Goal: Task Accomplishment & Management: Use online tool/utility

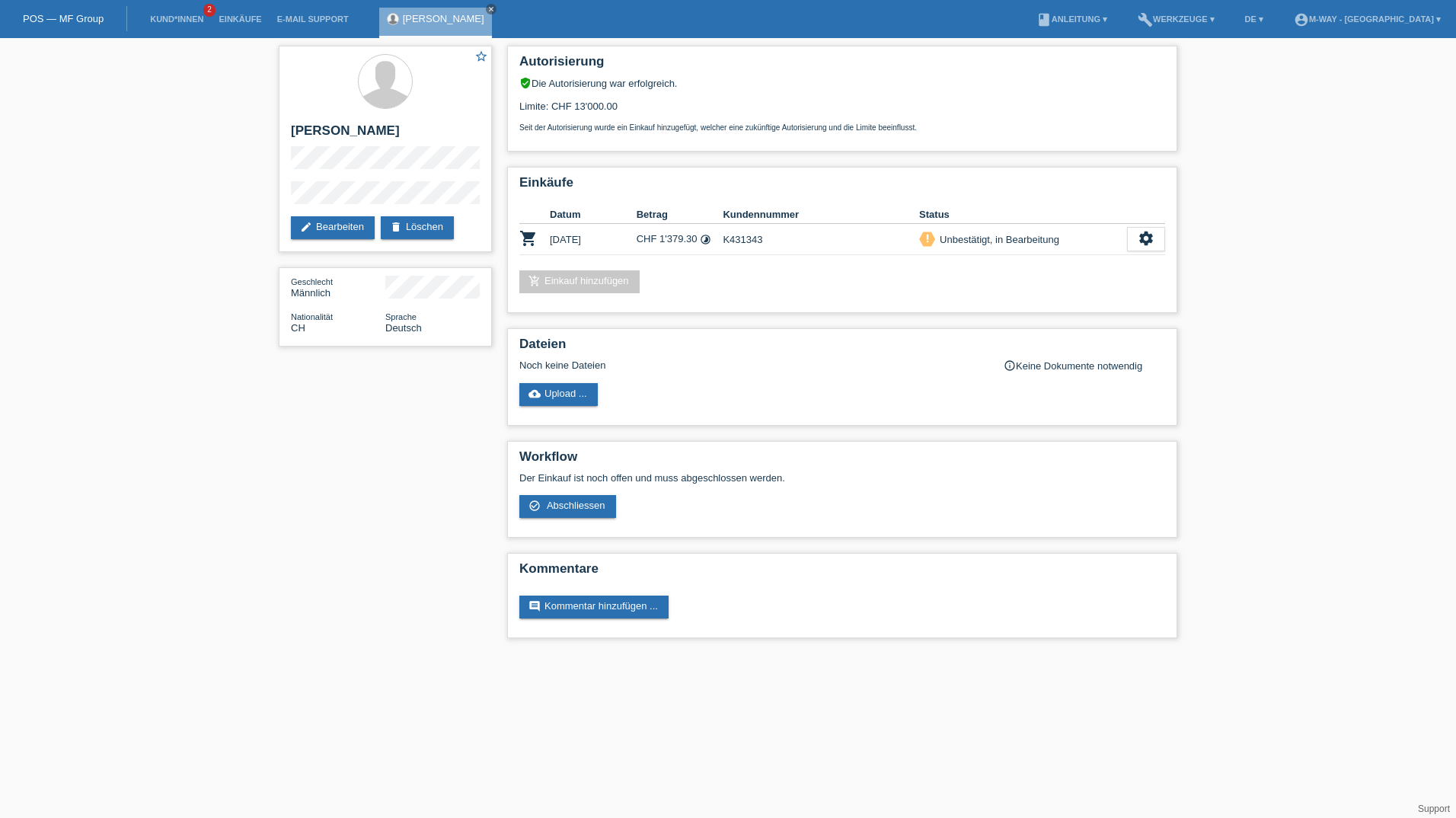
click at [166, 30] on li "Kund*innen 2" at bounding box center [176, 19] width 68 height 39
click at [170, 24] on li "Kund*innen 2" at bounding box center [176, 19] width 68 height 39
click at [175, 19] on link "Kund*innen" at bounding box center [176, 19] width 68 height 9
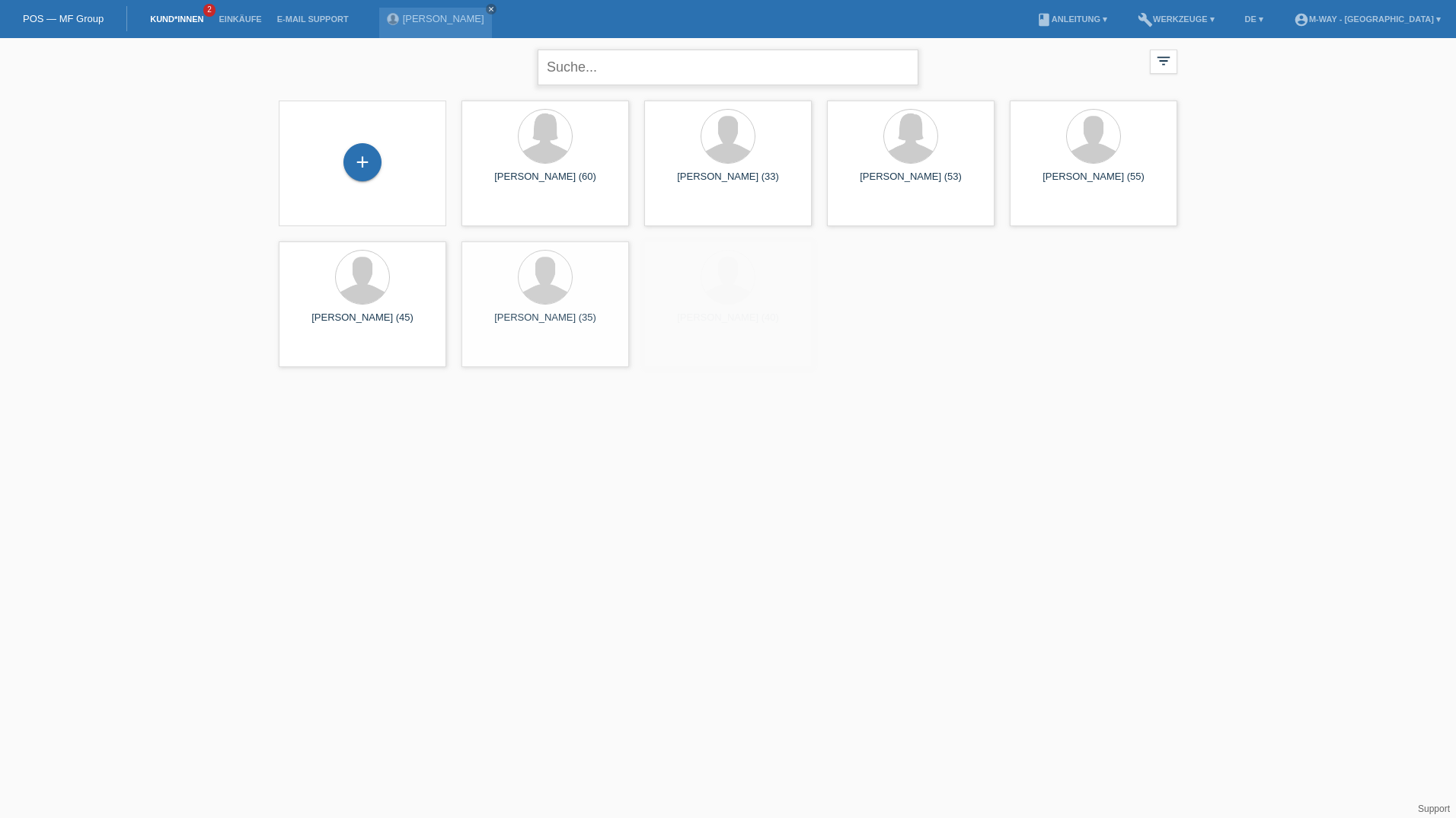
click at [617, 67] on input "text" at bounding box center [728, 67] width 381 height 35
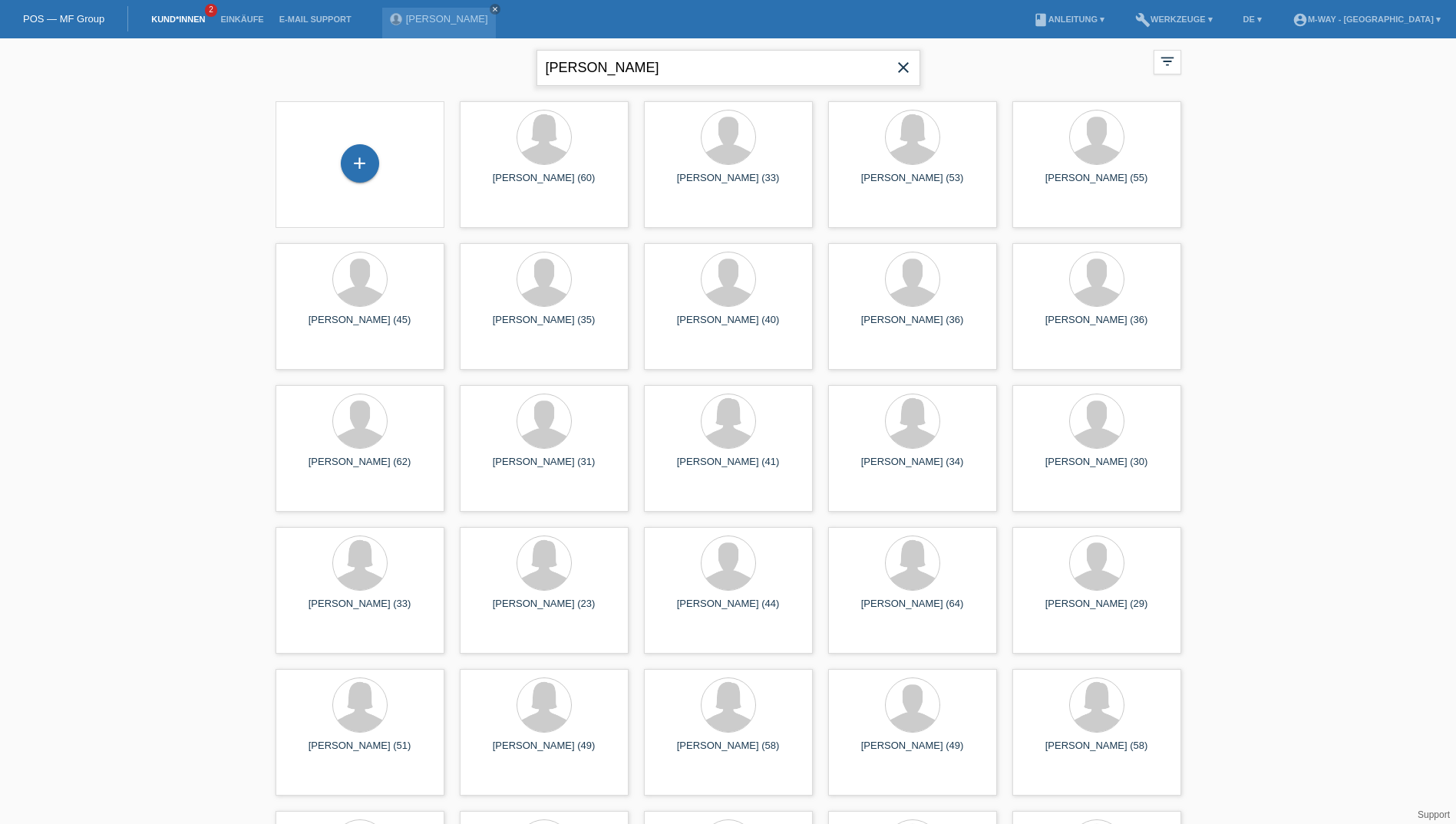
type input "Attila Csiko"
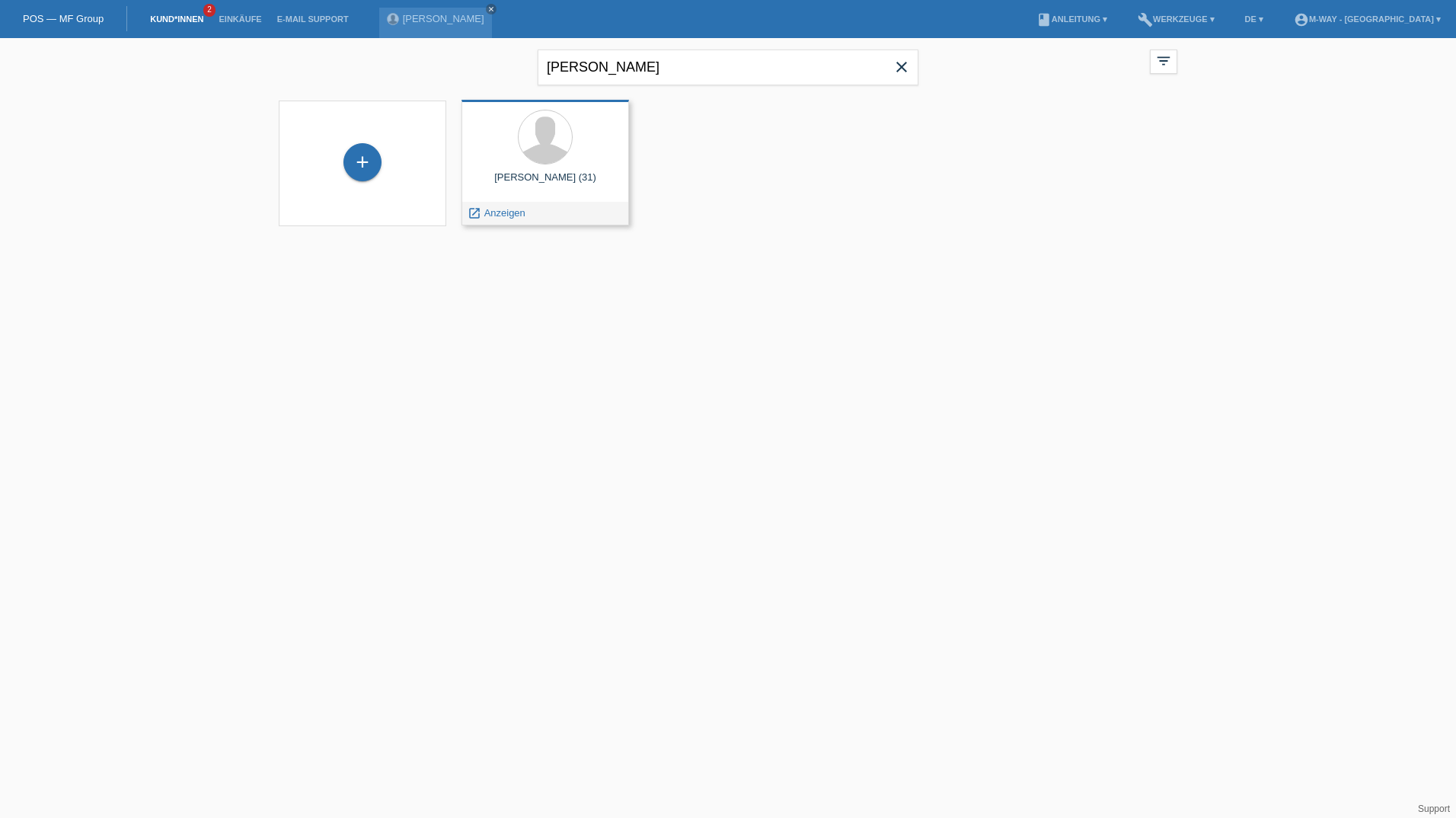
click at [582, 177] on div "Csiko Attila (31)" at bounding box center [545, 184] width 143 height 25
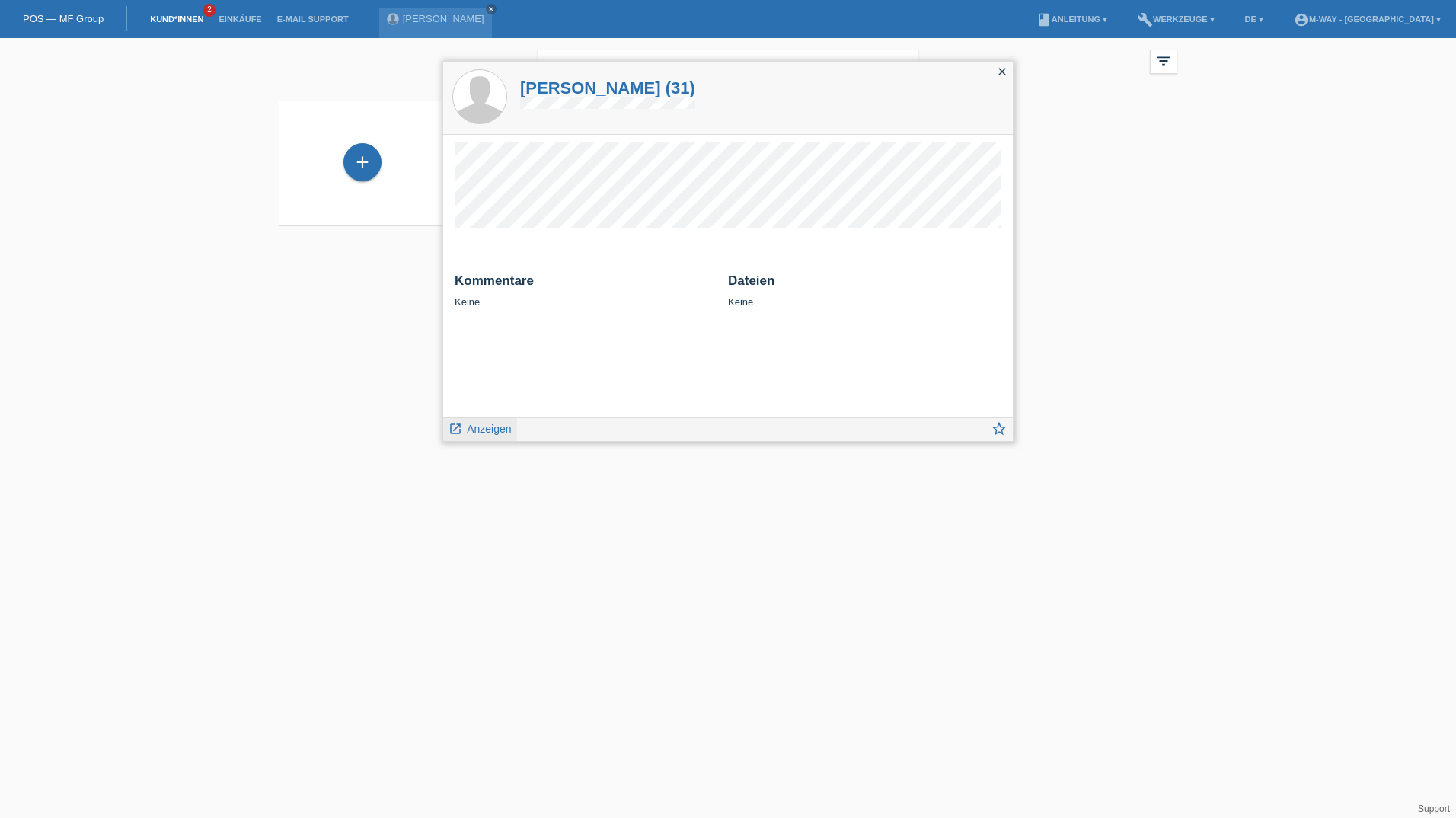
click at [471, 421] on link "launch Anzeigen" at bounding box center [480, 428] width 63 height 19
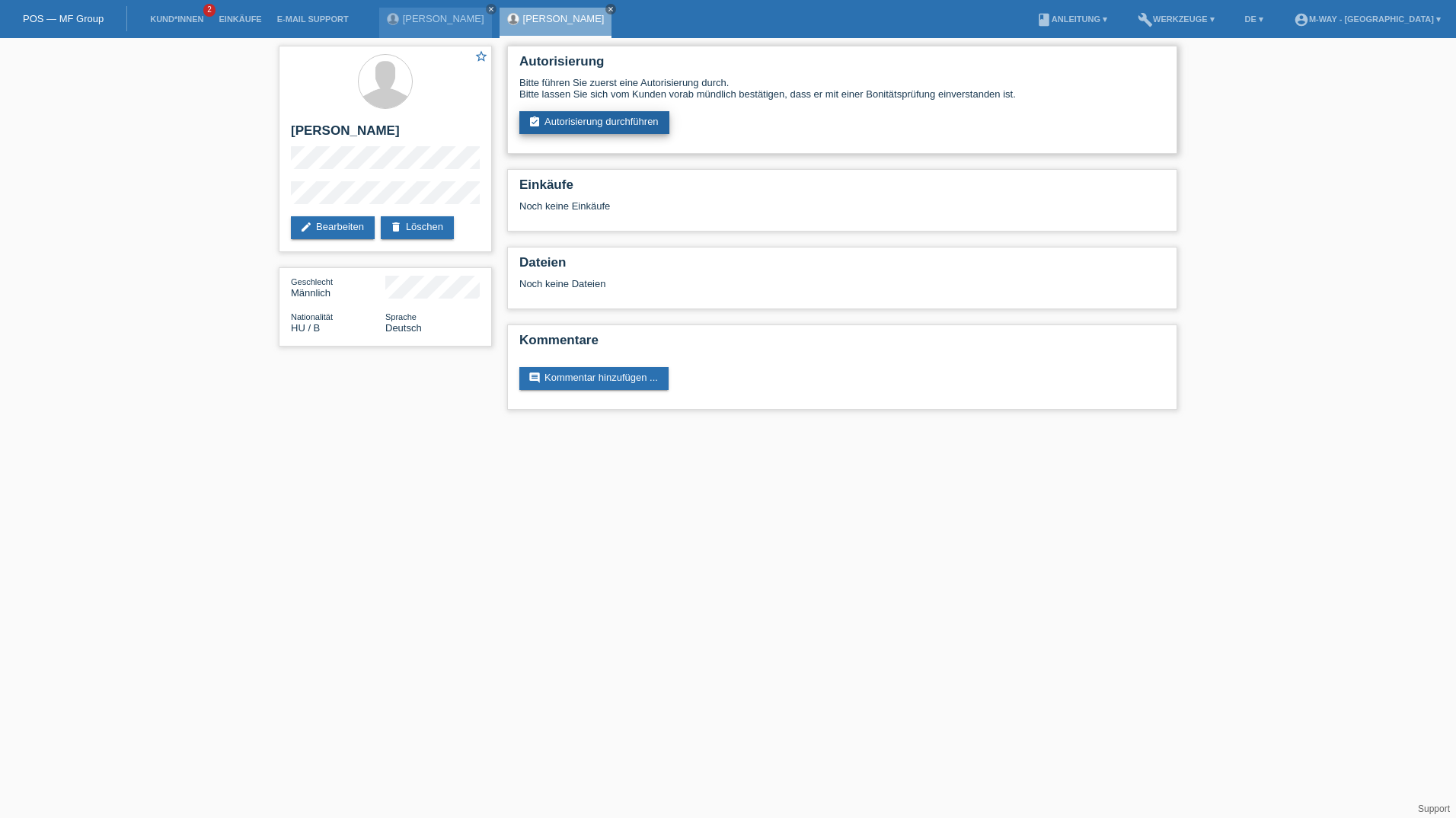
click at [635, 126] on link "assignment_turned_in Autorisierung durchführen" at bounding box center [594, 123] width 150 height 23
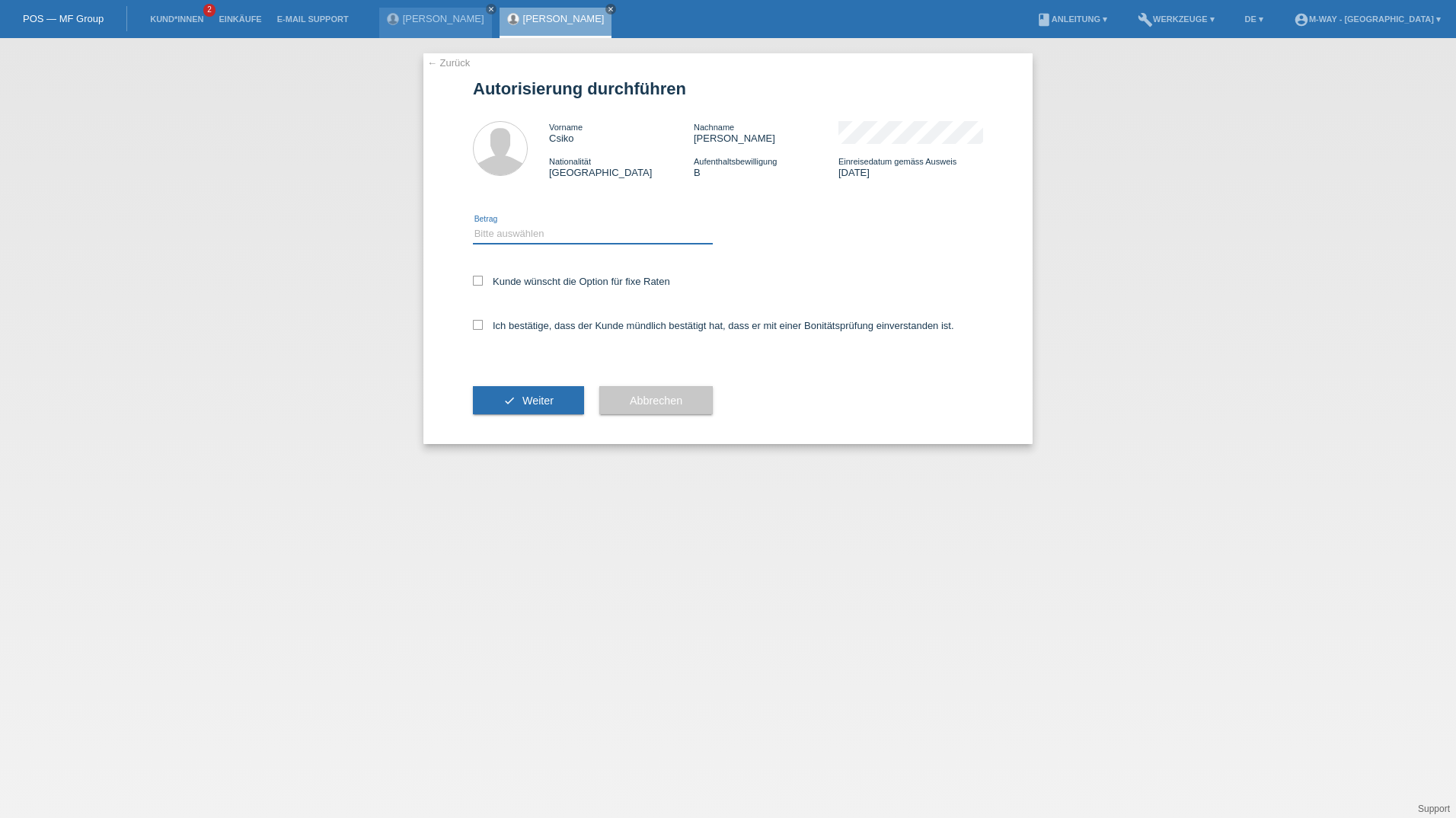
click at [547, 230] on select "Bitte auswählen CHF 1.00 - CHF 499.00 CHF 500.00 - CHF 1'999.00 CHF 2'000.00 - …" at bounding box center [592, 234] width 240 height 19
select select "3"
click at [473, 225] on select "Bitte auswählen CHF 1.00 - CHF 499.00 CHF 500.00 - CHF 1'999.00 CHF 2'000.00 - …" at bounding box center [592, 234] width 240 height 19
drag, startPoint x: 476, startPoint y: 281, endPoint x: 474, endPoint y: 297, distance: 16.1
click at [476, 281] on icon at bounding box center [477, 280] width 10 height 10
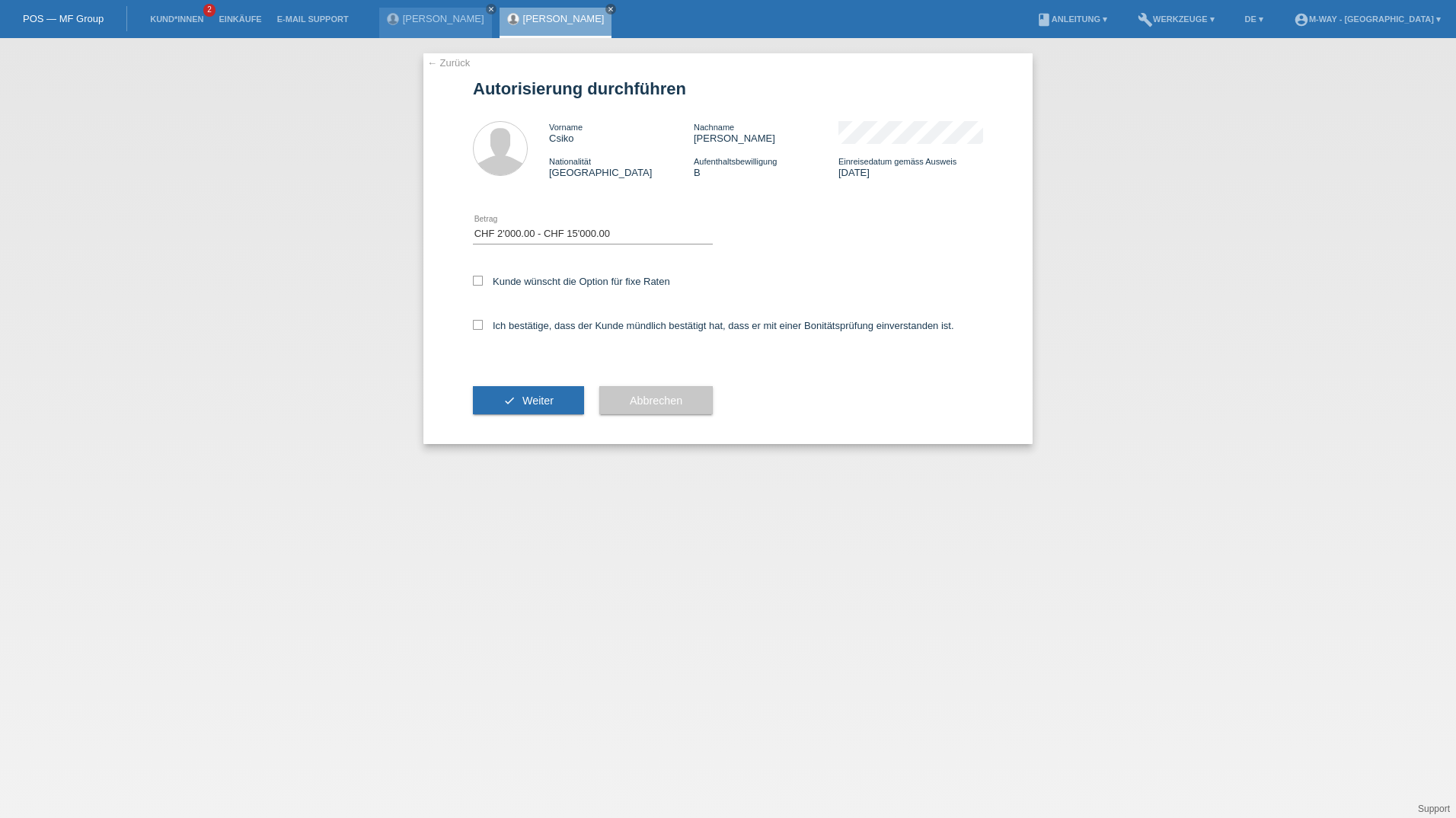
click at [476, 281] on input "Kunde wünscht die Option für fixe Raten" at bounding box center [477, 280] width 10 height 10
checkbox input "true"
click at [477, 330] on label "Ich bestätige, dass der Kunde mündlich bestätigt hat, dass er mit einer Bonität…" at bounding box center [713, 325] width 481 height 12
click at [477, 329] on input "Ich bestätige, dass der Kunde mündlich bestätigt hat, dass er mit einer Bonität…" at bounding box center [477, 324] width 10 height 10
checkbox input "true"
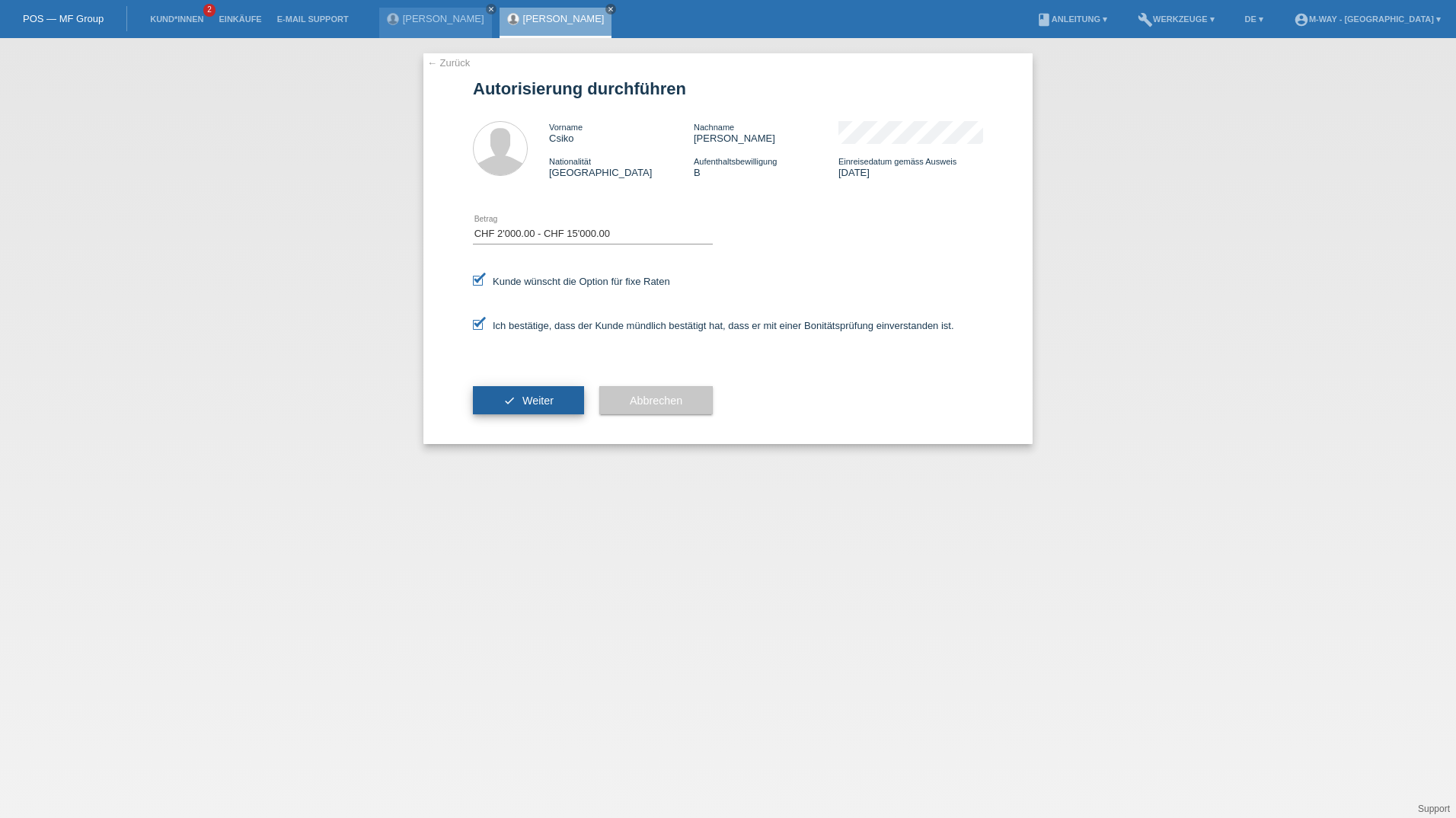
click at [514, 386] on button "check Weiter" at bounding box center [528, 400] width 112 height 29
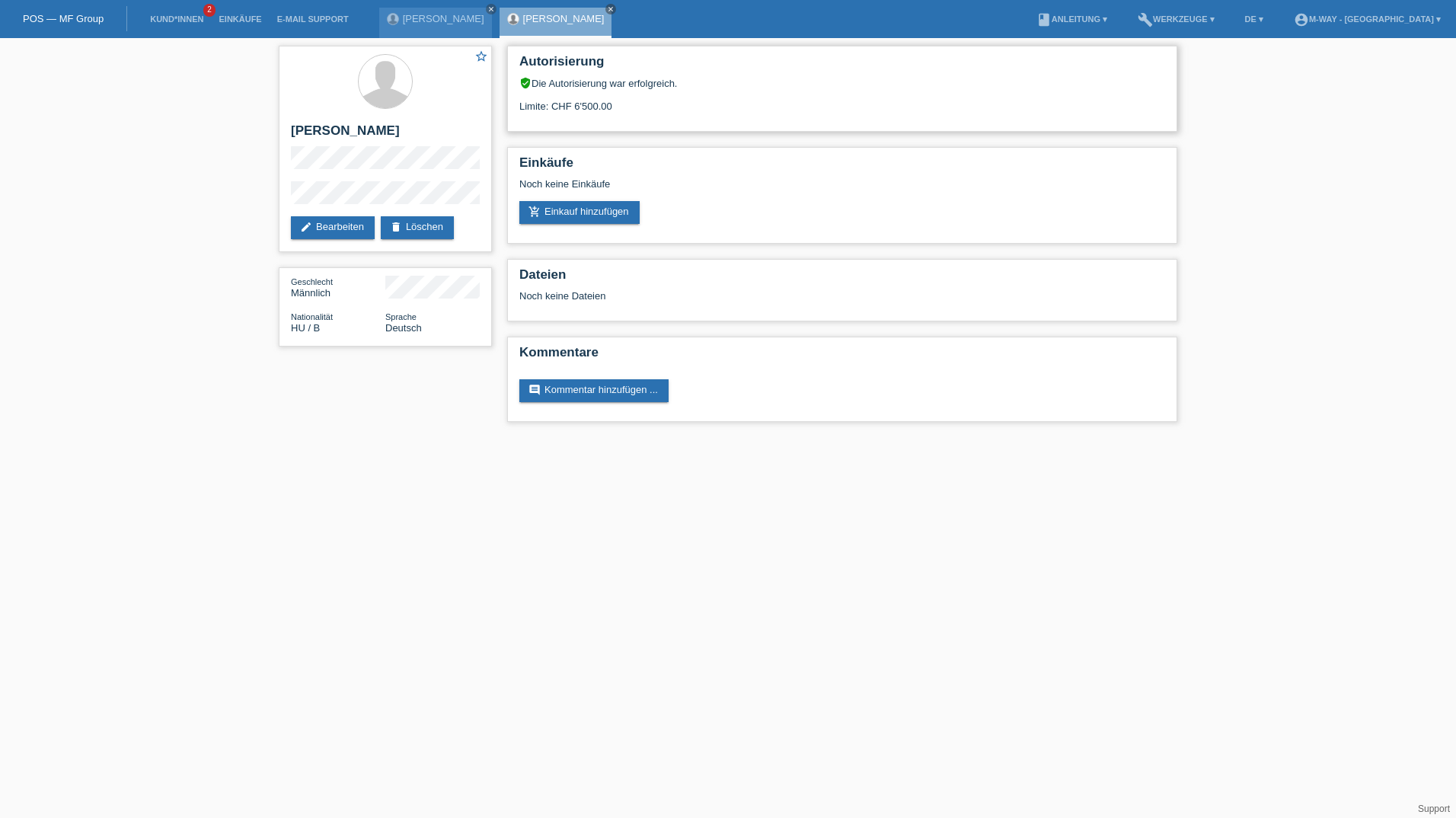
drag, startPoint x: 559, startPoint y: 108, endPoint x: 696, endPoint y: 108, distance: 137.0
click at [696, 108] on div "Limite: CHF 6'500.00" at bounding box center [843, 101] width 646 height 23
drag, startPoint x: 696, startPoint y: 108, endPoint x: 636, endPoint y: 120, distance: 61.2
click at [636, 120] on div "Autorisierung verified_user Die Autorisierung war erfolgreich. Limite: CHF 6'50…" at bounding box center [842, 89] width 670 height 86
click at [737, 150] on div "Einkäufe Noch keine Einkäufe add_shopping_cart Einkauf hinzufügen" at bounding box center [842, 195] width 670 height 96
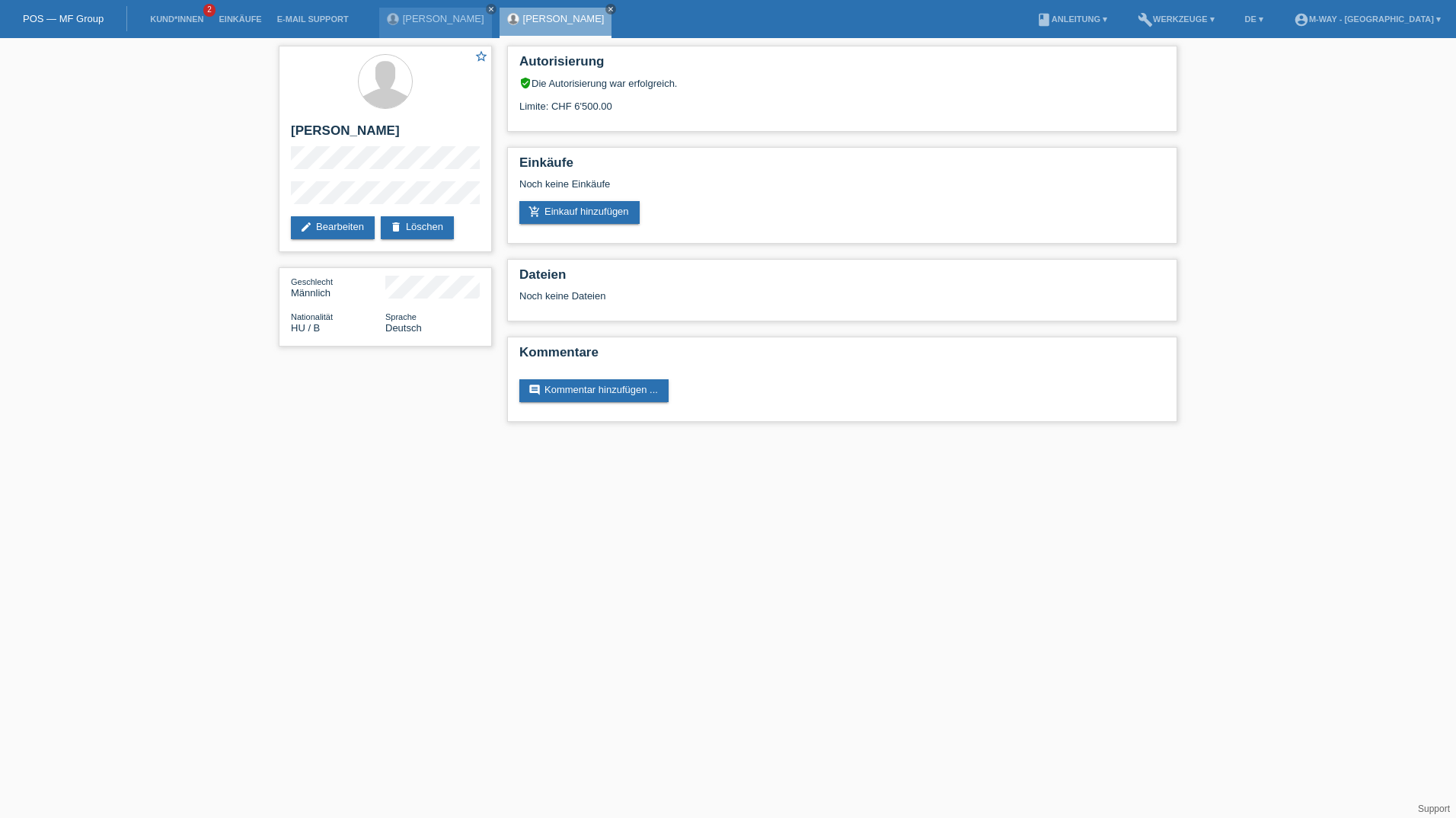
click at [1264, 120] on div "star_border Csiko Attila edit Bearbeiten delete Löschen Geschlecht Männlich Nat…" at bounding box center [728, 237] width 1456 height 399
click at [614, 217] on link "add_shopping_cart Einkauf hinzufügen" at bounding box center [580, 212] width 120 height 23
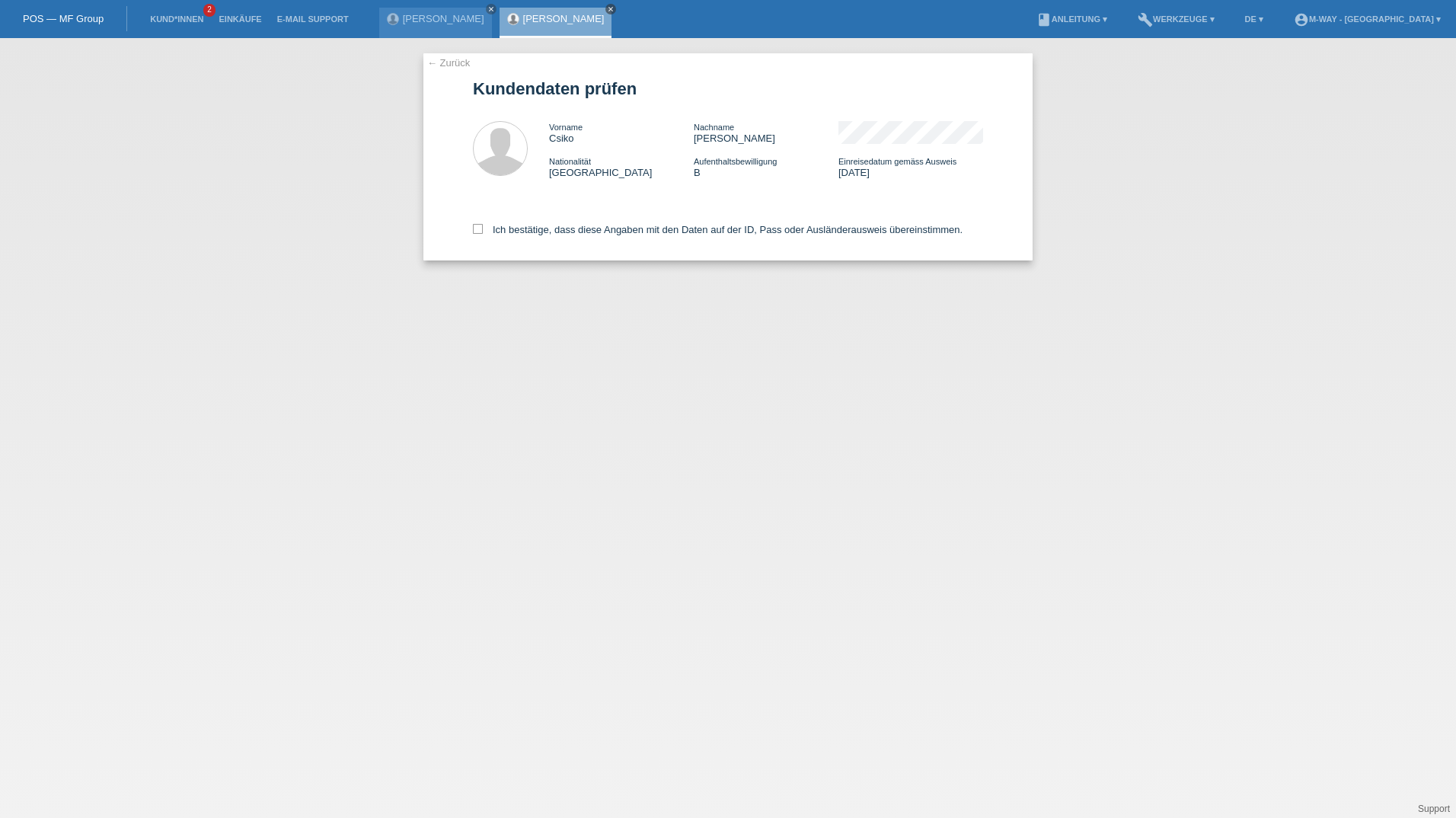
click at [605, 8] on link "close" at bounding box center [611, 9] width 11 height 11
click at [1337, 23] on link "account_circle m-way - Schaffhausen ▾" at bounding box center [1367, 19] width 162 height 9
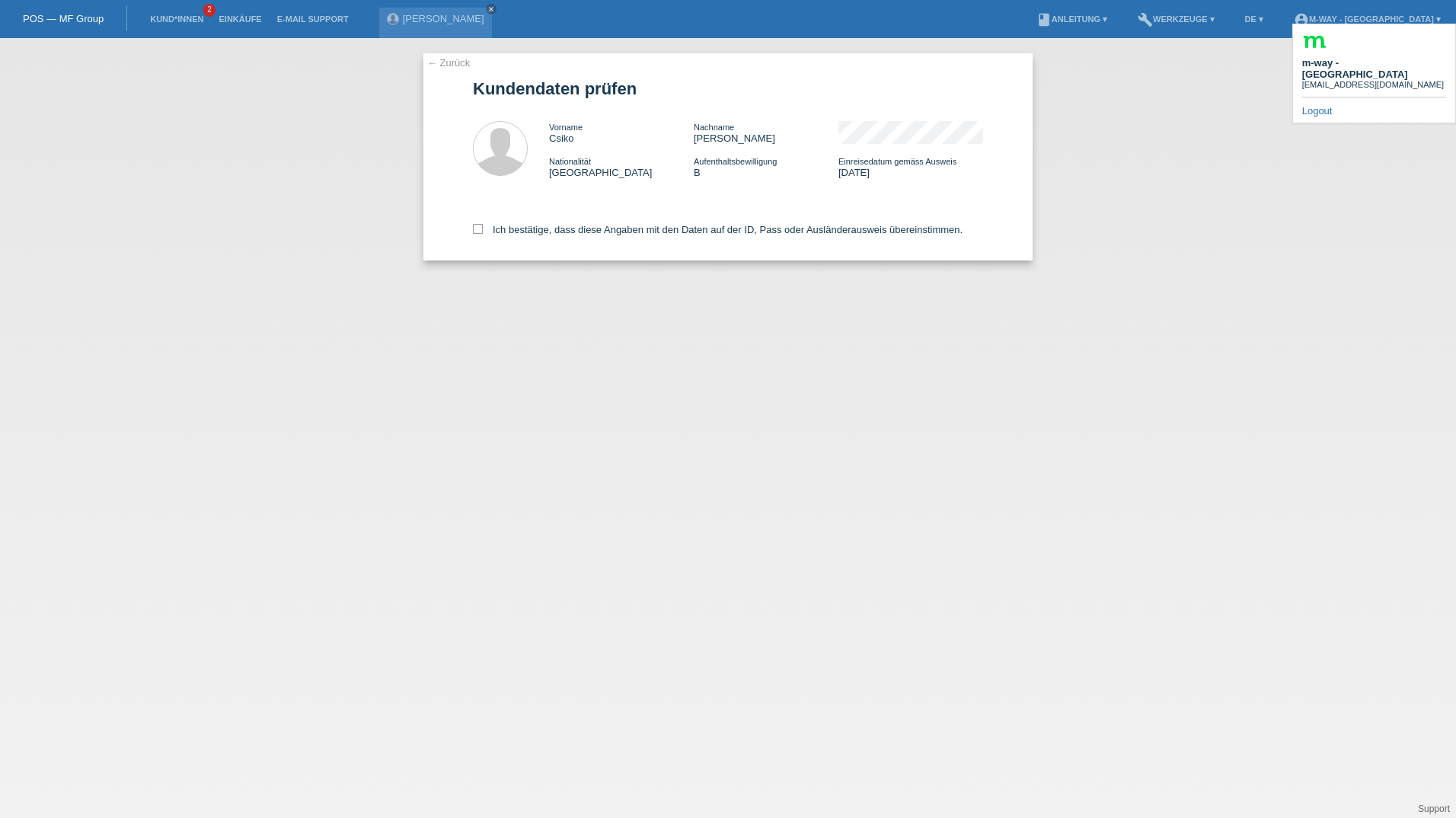
click at [1385, 58] on b "m-way - [GEOGRAPHIC_DATA]" at bounding box center [1355, 69] width 106 height 23
click at [187, 113] on div "← Zurück Kundendaten prüfen Vorname Csiko Nachname Attila Nationalität Ungarn" at bounding box center [728, 428] width 1456 height 780
click at [49, 14] on link "POS — MF Group" at bounding box center [63, 19] width 81 height 12
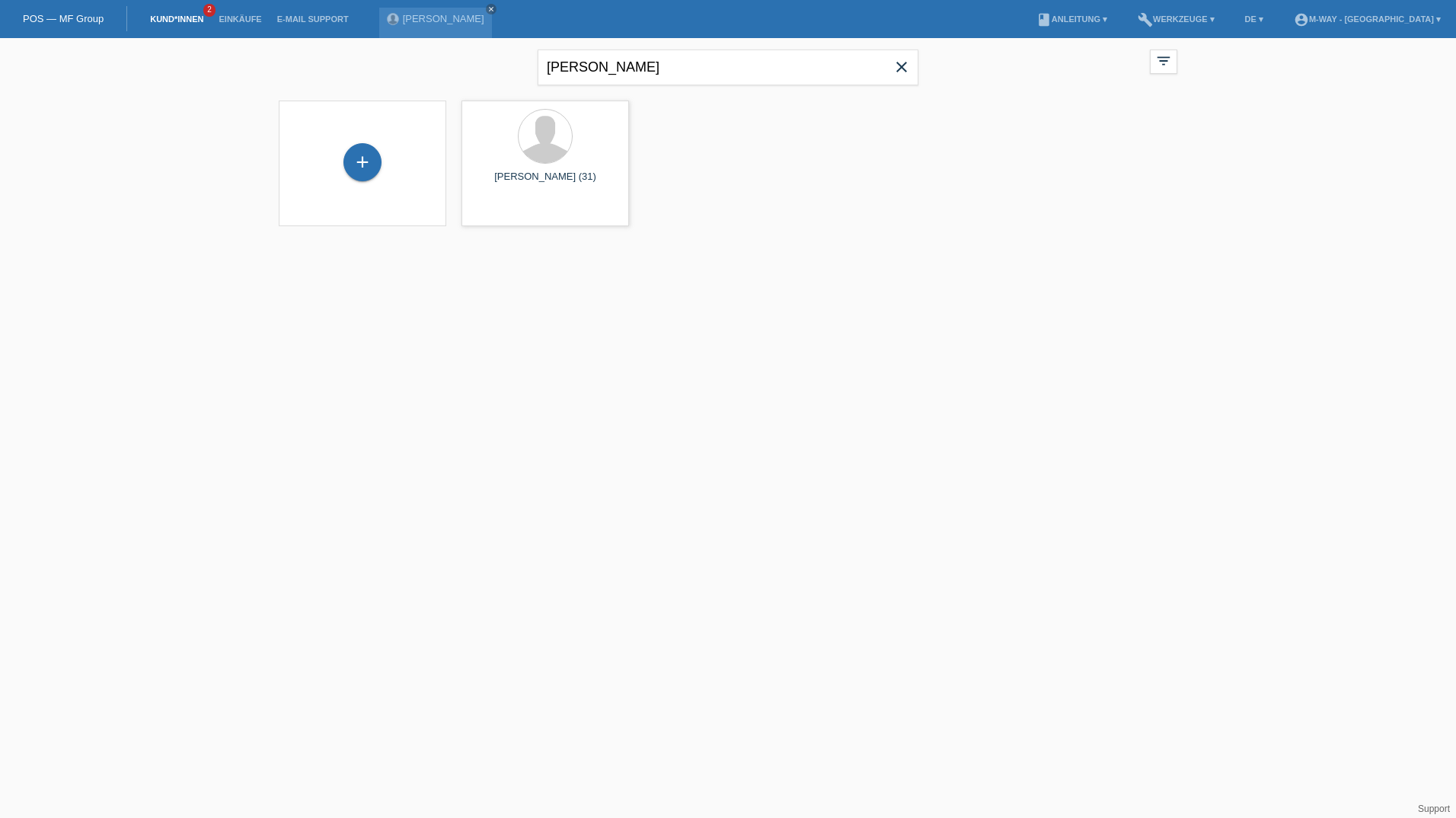
click at [175, 24] on li "Kund*innen 2" at bounding box center [176, 19] width 68 height 39
click at [297, 19] on link "E-Mail Support" at bounding box center [313, 19] width 87 height 9
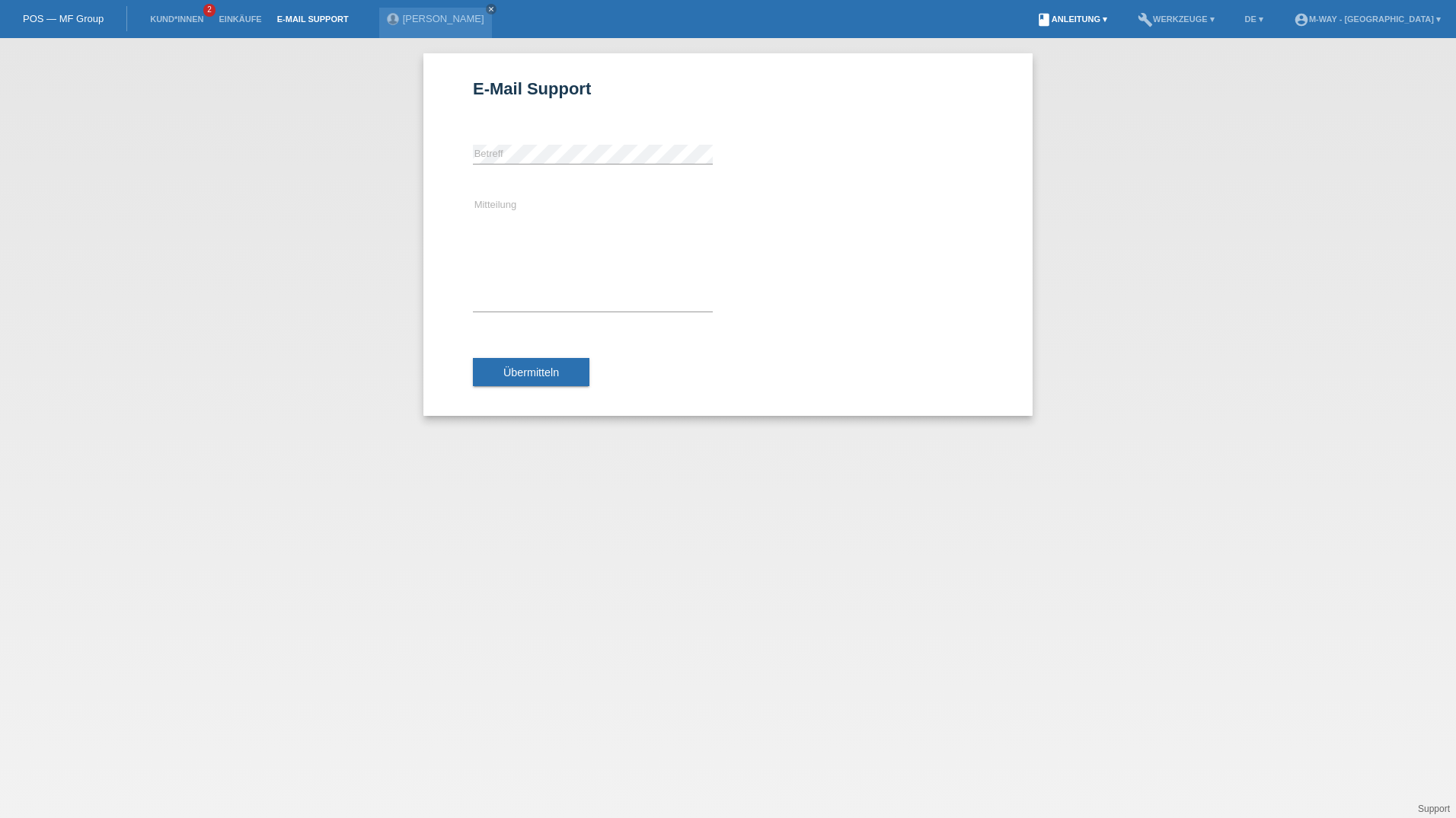
click at [1086, 18] on link "book Anleitung ▾" at bounding box center [1071, 19] width 86 height 9
click at [1081, 30] on link "Anleitung mit KKG" at bounding box center [1066, 35] width 81 height 12
